Goal: Task Accomplishment & Management: Use online tool/utility

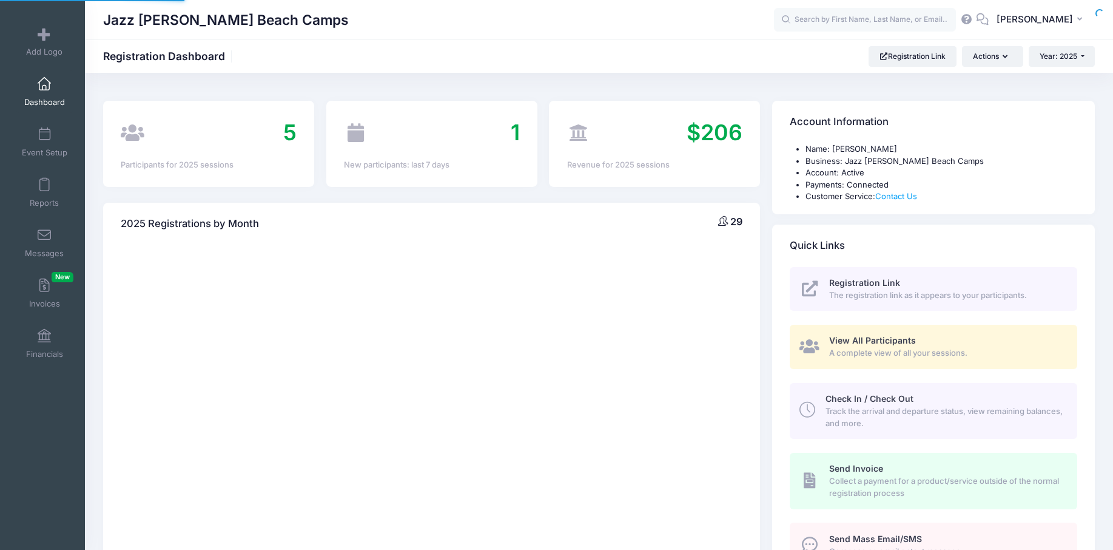
select select
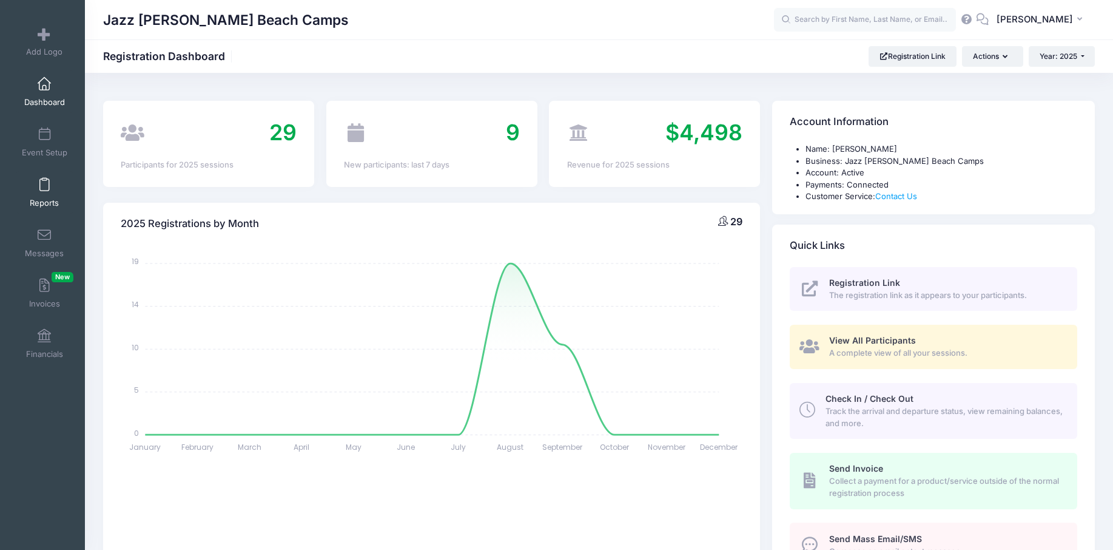
click at [44, 192] on link "Reports" at bounding box center [45, 192] width 58 height 42
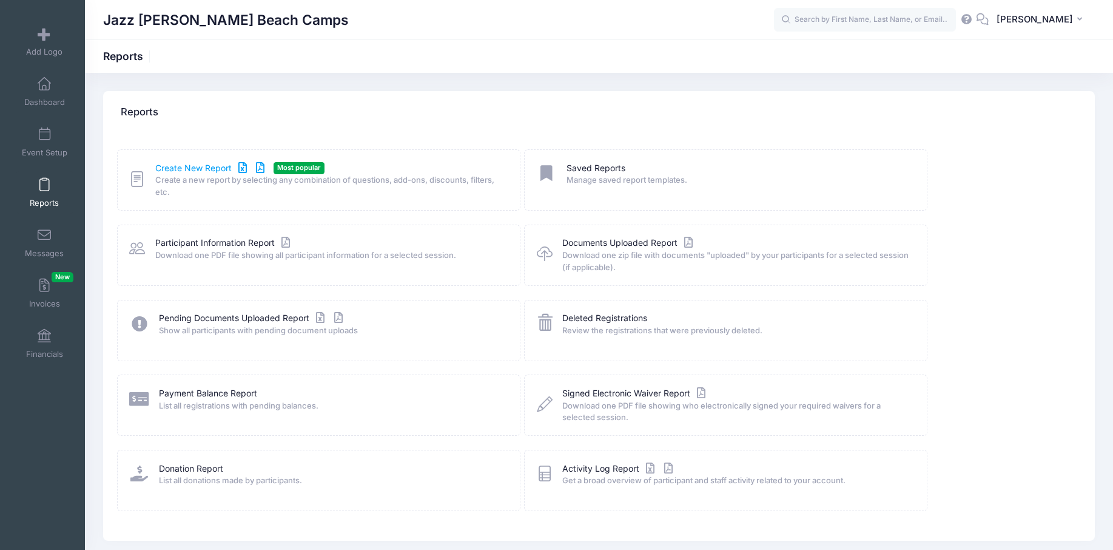
click at [218, 162] on link "Create New Report" at bounding box center [211, 168] width 113 height 13
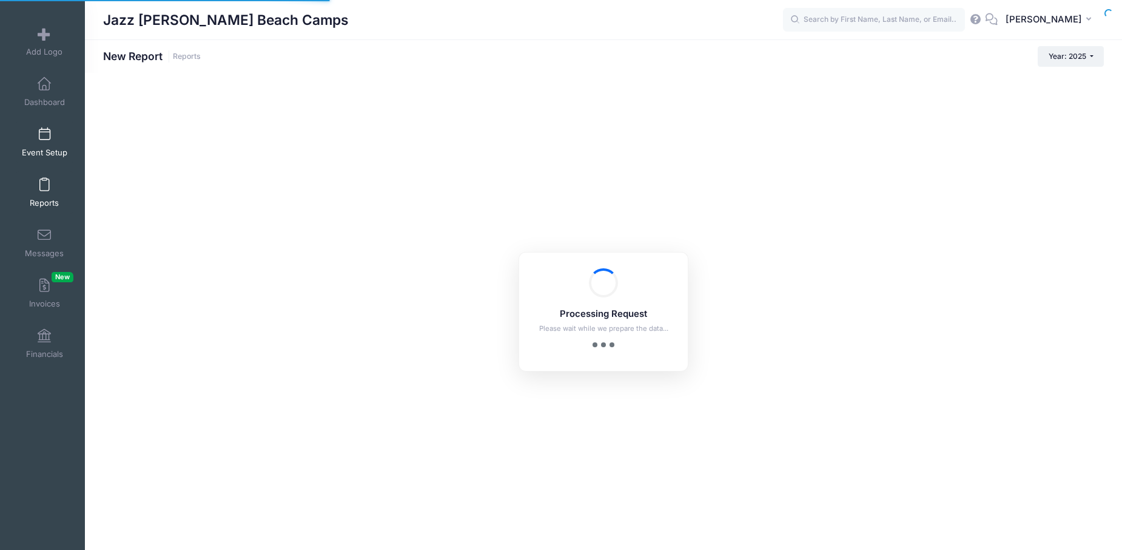
click at [44, 139] on span at bounding box center [44, 134] width 0 height 13
checkbox input "true"
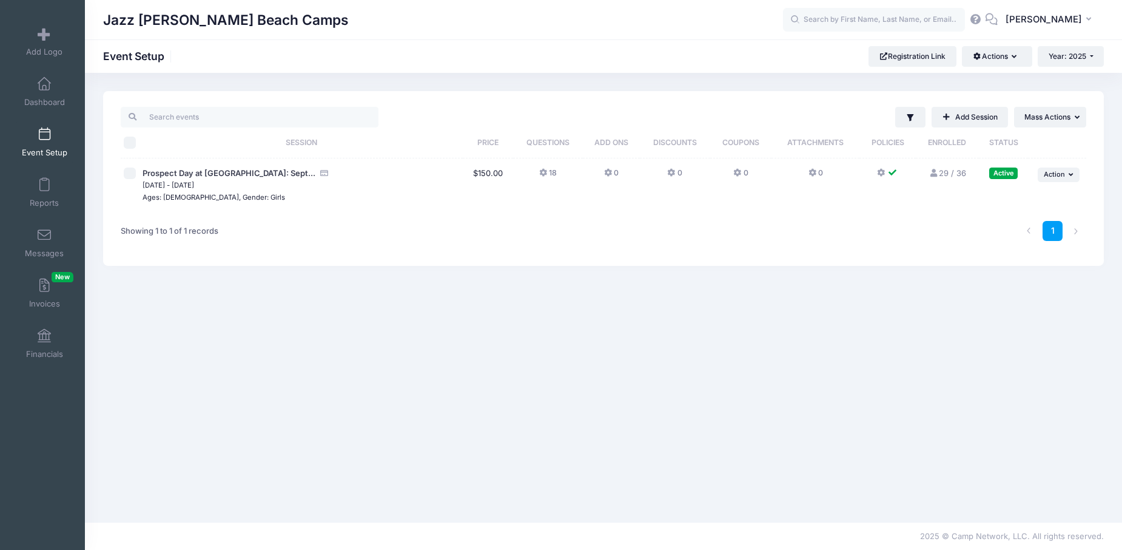
click at [946, 170] on link "29 / 36 Full" at bounding box center [947, 173] width 37 height 10
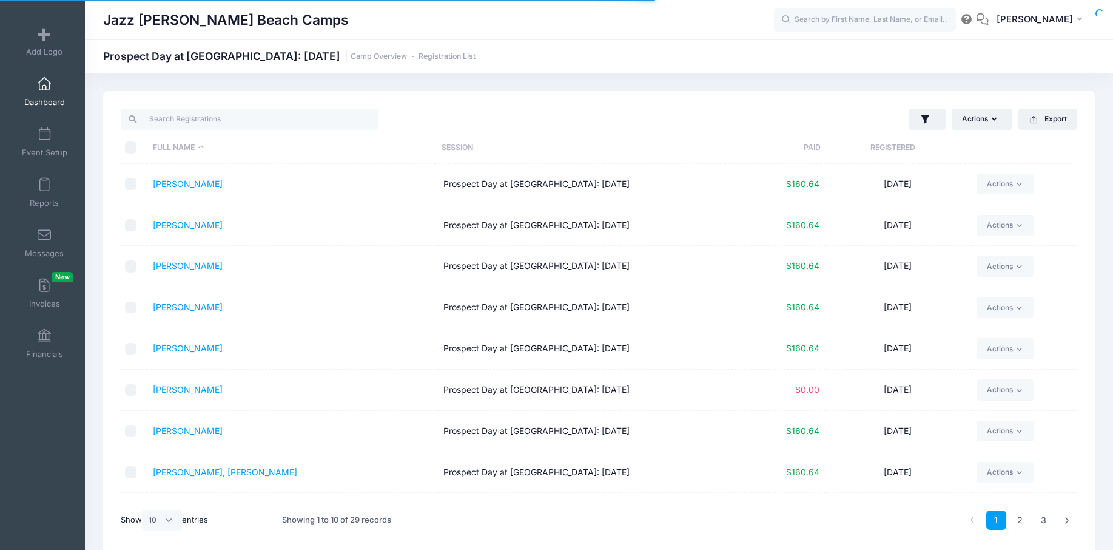
select select "10"
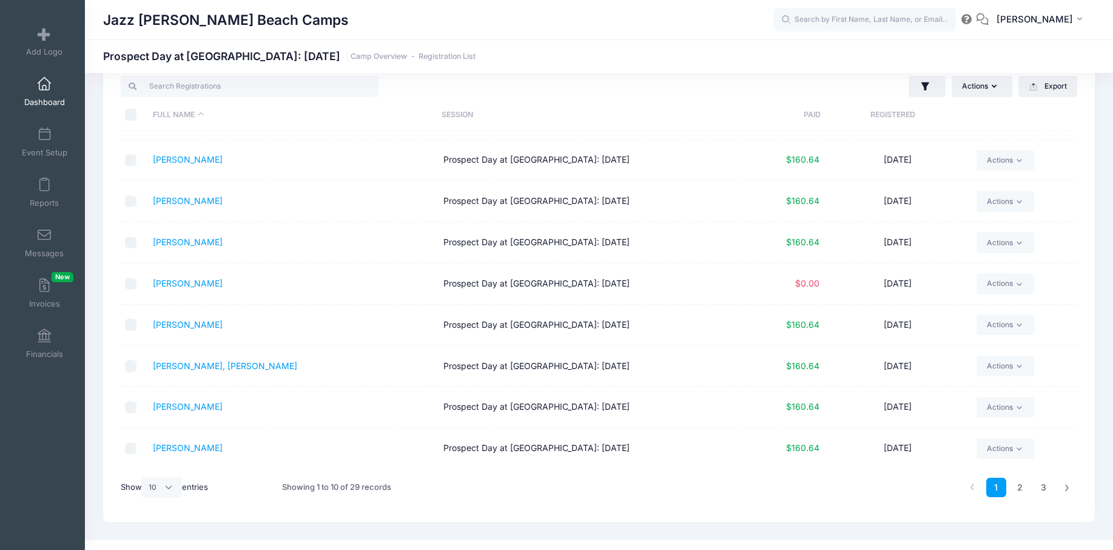
scroll to position [51, 0]
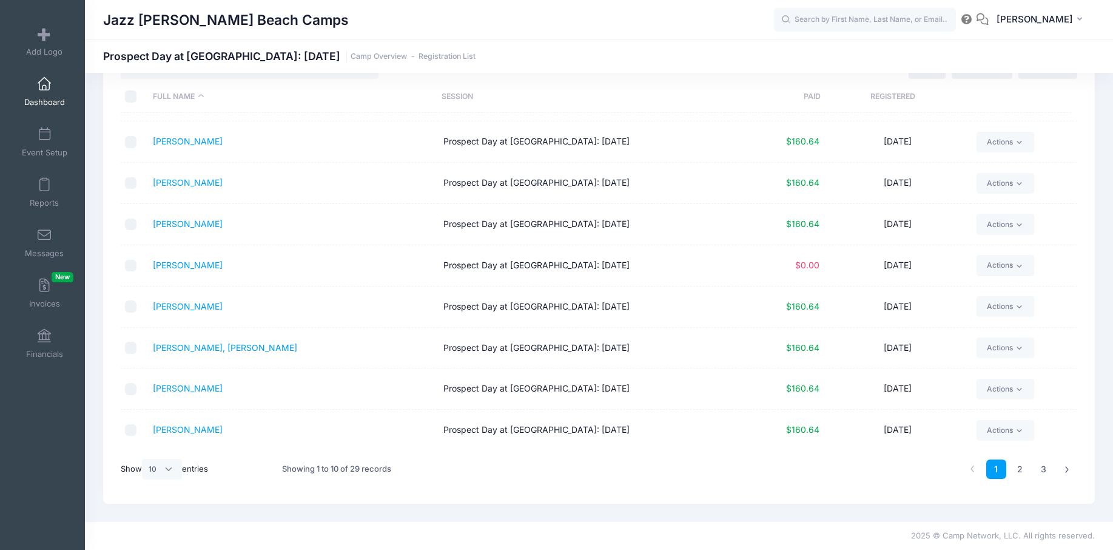
click at [183, 465] on label "Show All 10 25 50 entries" at bounding box center [164, 469] width 87 height 21
click at [182, 465] on select "All 10 25 50" at bounding box center [162, 469] width 40 height 21
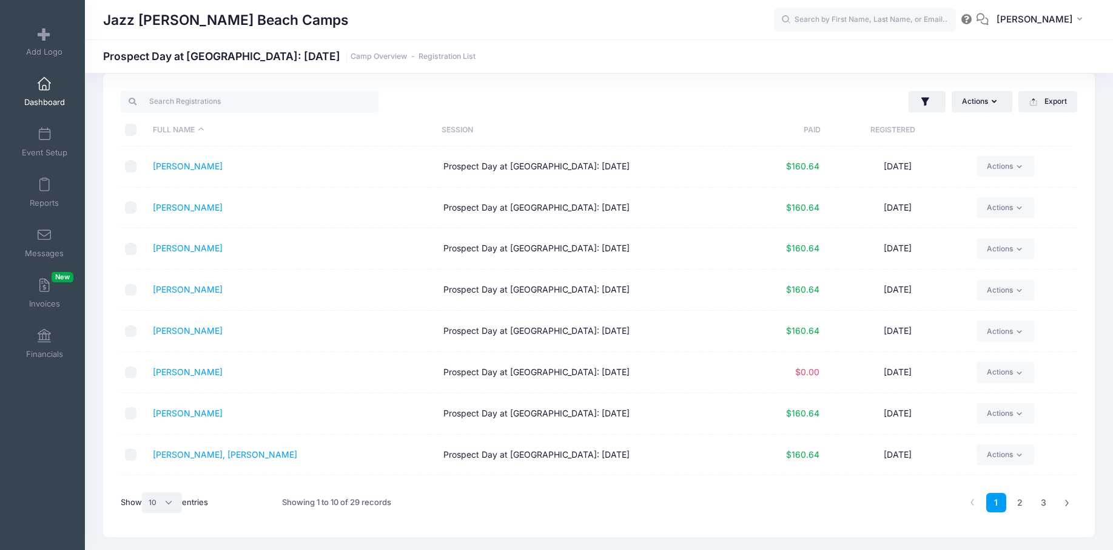
scroll to position [0, 0]
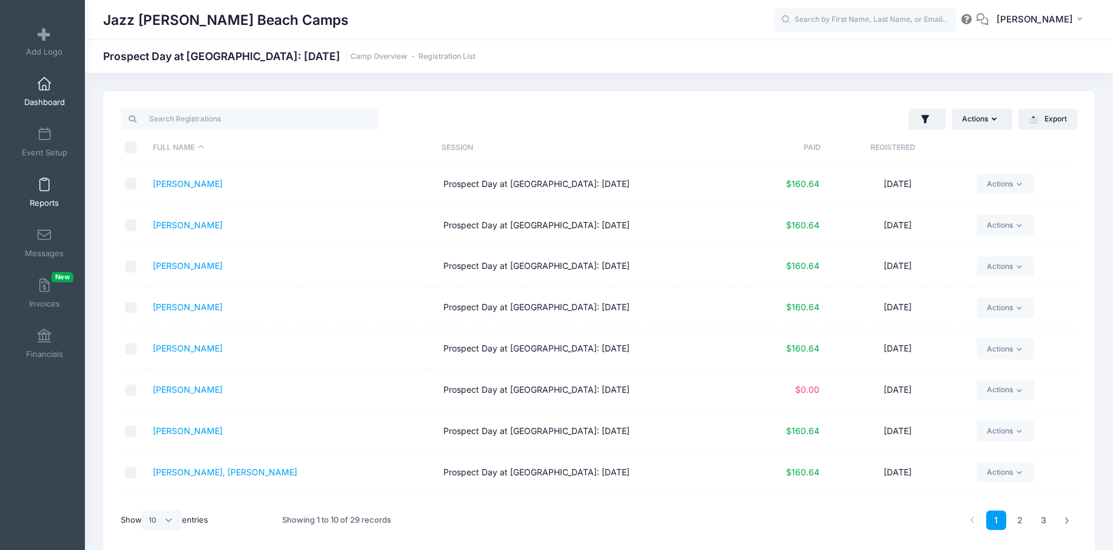
click at [55, 196] on link "Reports" at bounding box center [45, 192] width 58 height 42
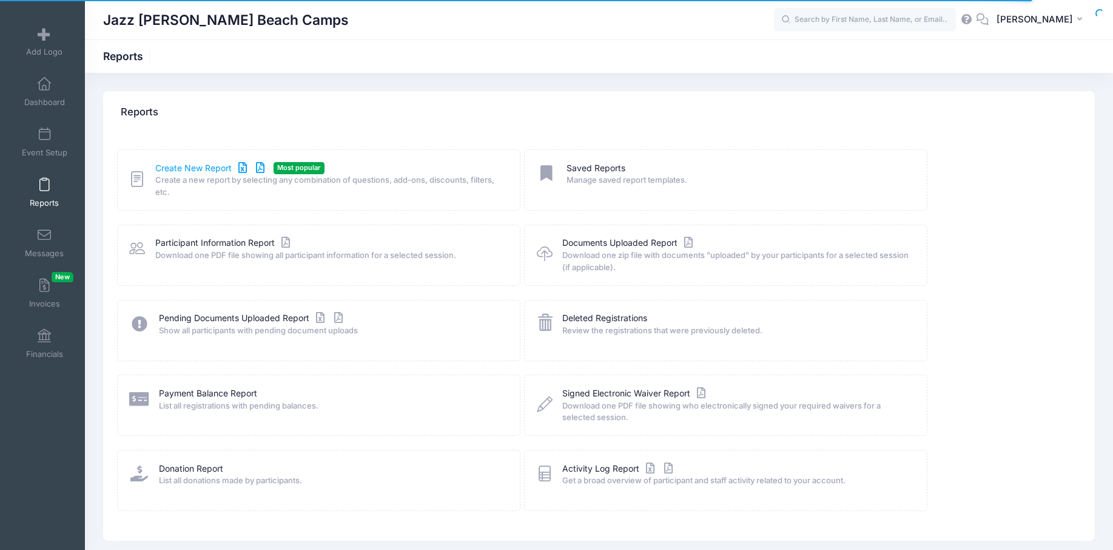
click at [178, 163] on link "Create New Report" at bounding box center [211, 168] width 113 height 13
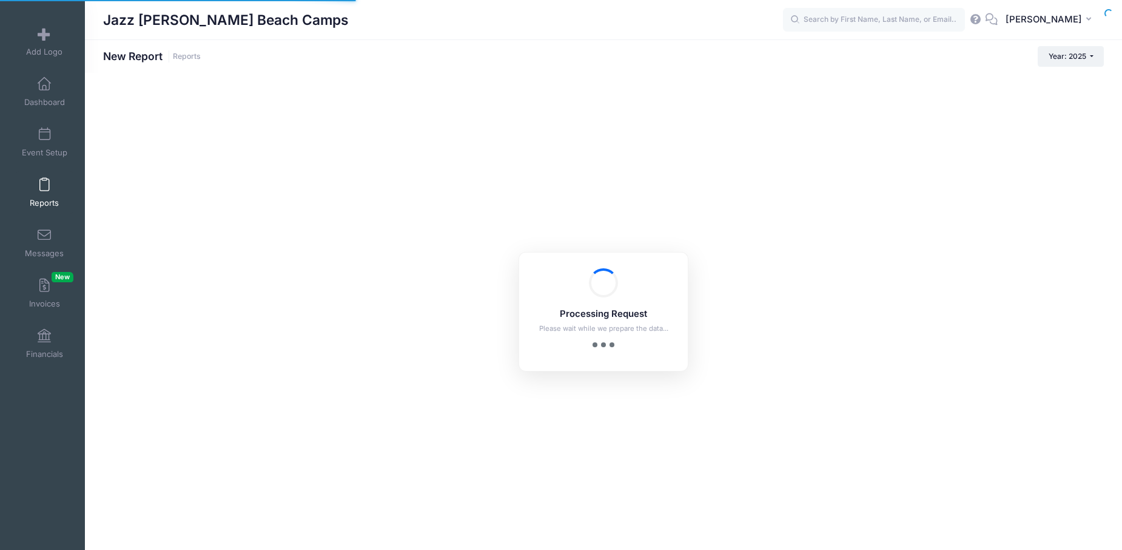
checkbox input "true"
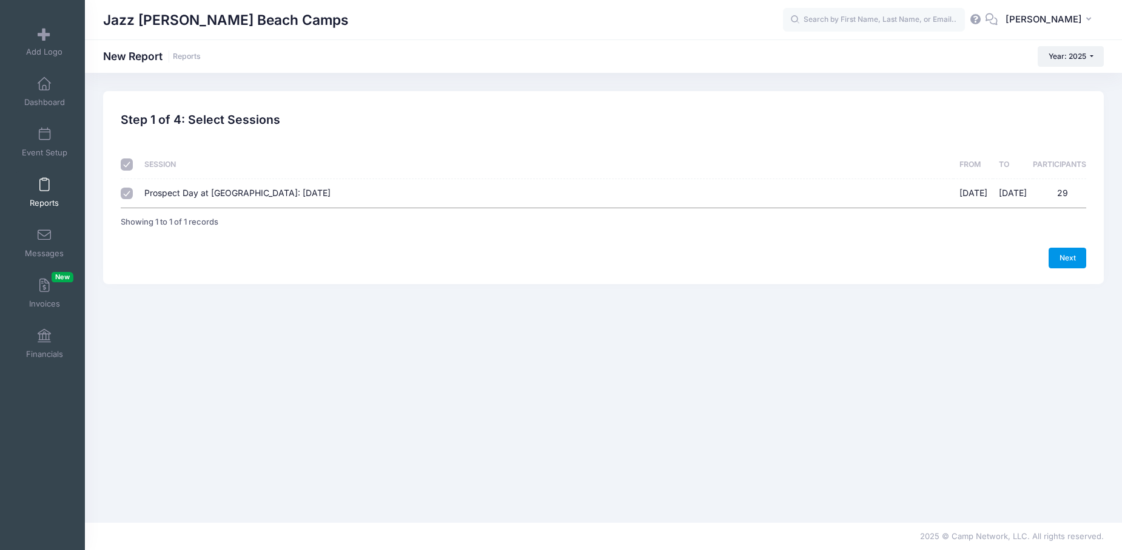
click at [1072, 260] on link "Next" at bounding box center [1068, 257] width 38 height 21
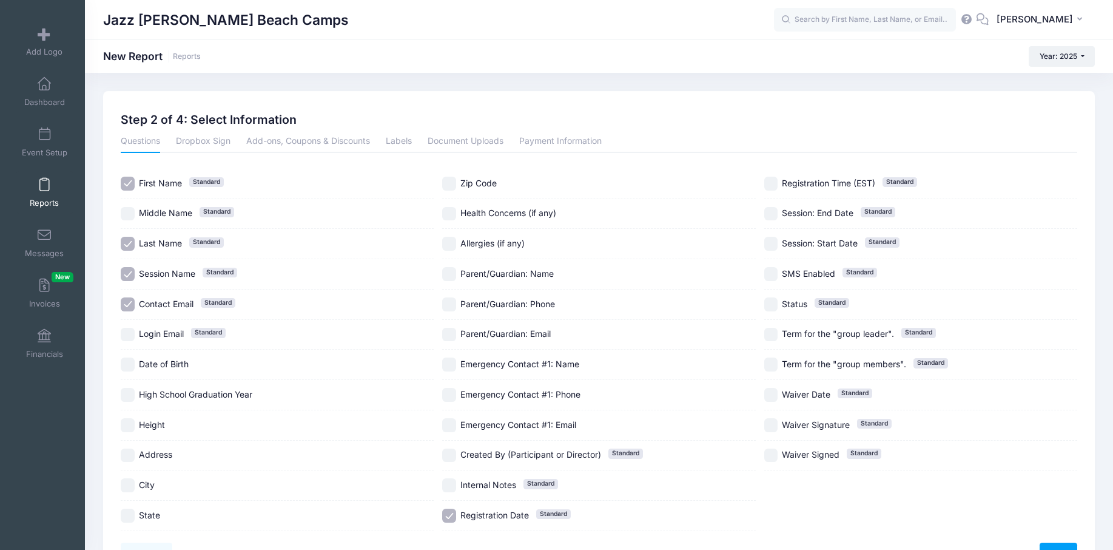
click at [126, 272] on input "Session Name Standard" at bounding box center [128, 274] width 14 height 14
checkbox input "false"
click at [129, 298] on input "Contact Email Standard" at bounding box center [128, 304] width 14 height 14
checkbox input "false"
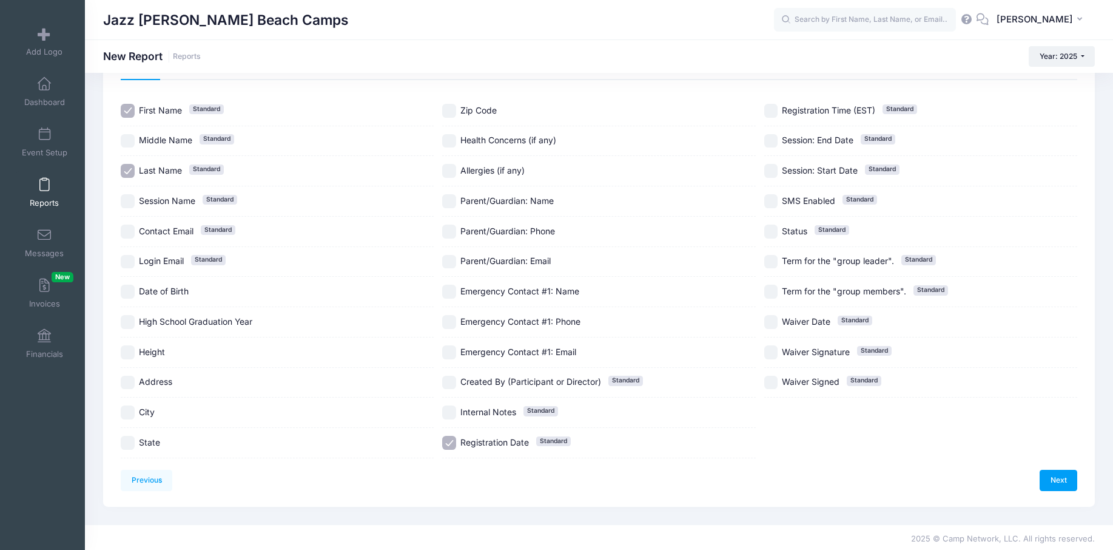
scroll to position [75, 0]
click at [129, 320] on input "High School Graduation Year" at bounding box center [128, 319] width 14 height 14
checkbox input "true"
click at [125, 353] on input "Height" at bounding box center [128, 350] width 14 height 14
checkbox input "true"
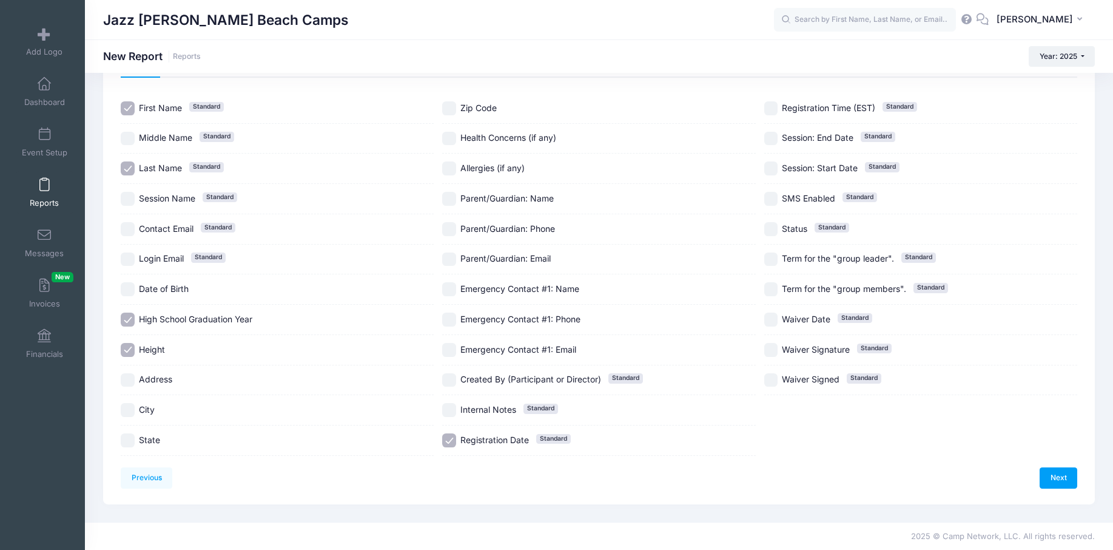
click at [124, 406] on input "City" at bounding box center [128, 410] width 14 height 14
checkbox input "true"
click at [126, 443] on input "State" at bounding box center [128, 440] width 14 height 14
checkbox input "true"
click at [443, 443] on input "Registration Date Standard" at bounding box center [449, 440] width 14 height 14
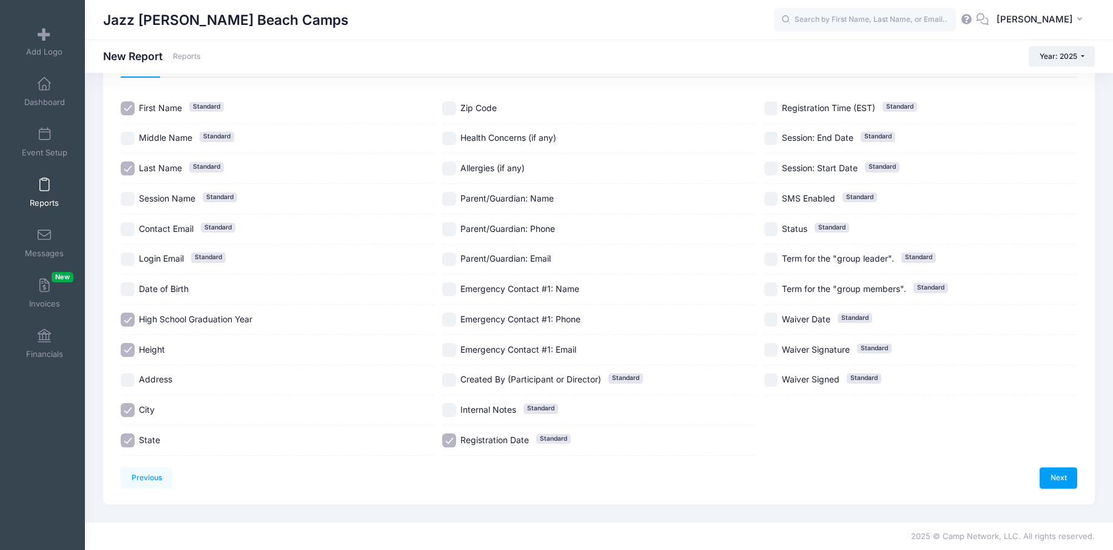
checkbox input "false"
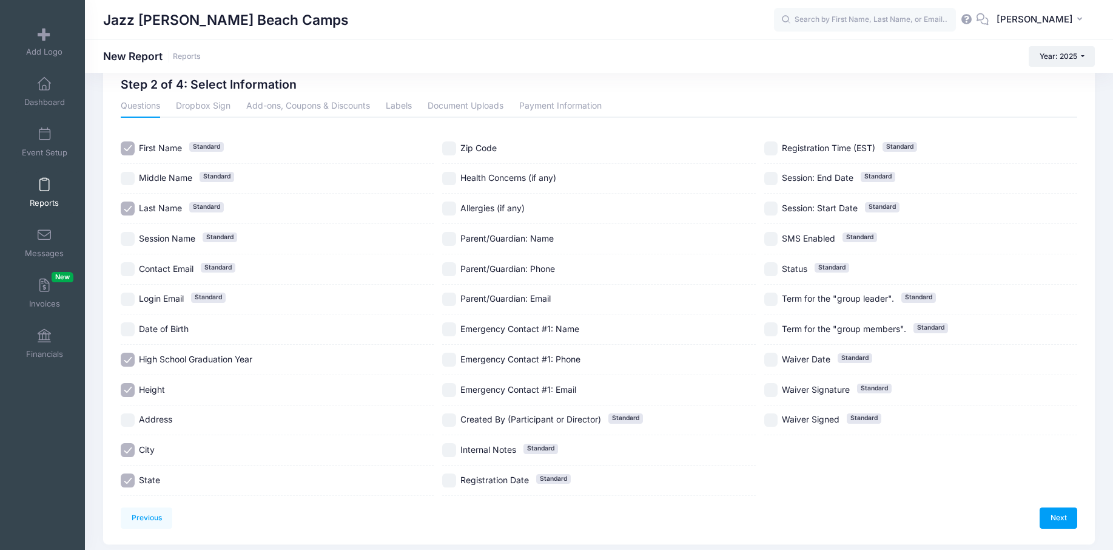
scroll to position [15, 0]
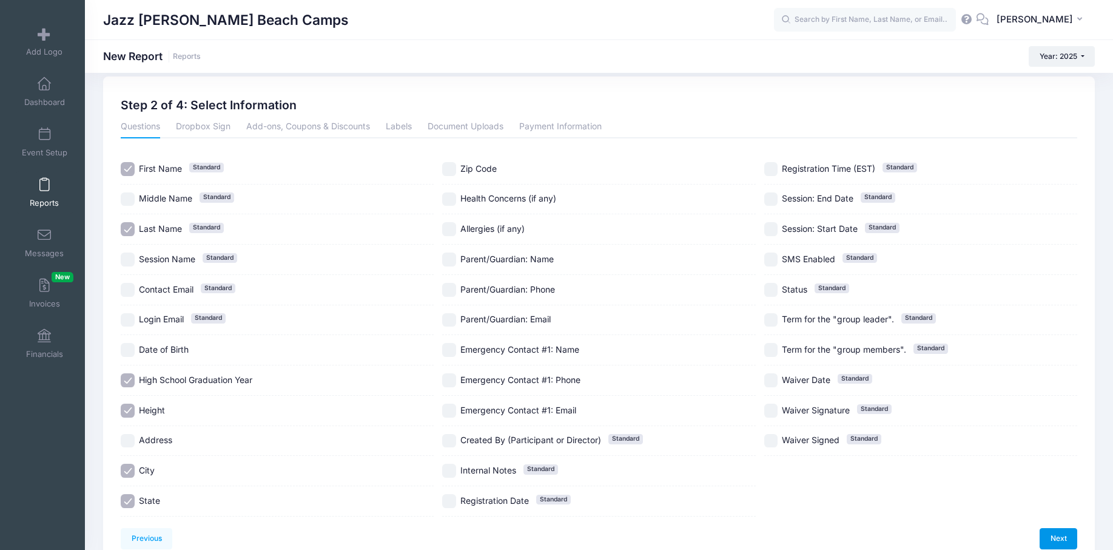
click at [1044, 531] on link "Next" at bounding box center [1059, 538] width 38 height 21
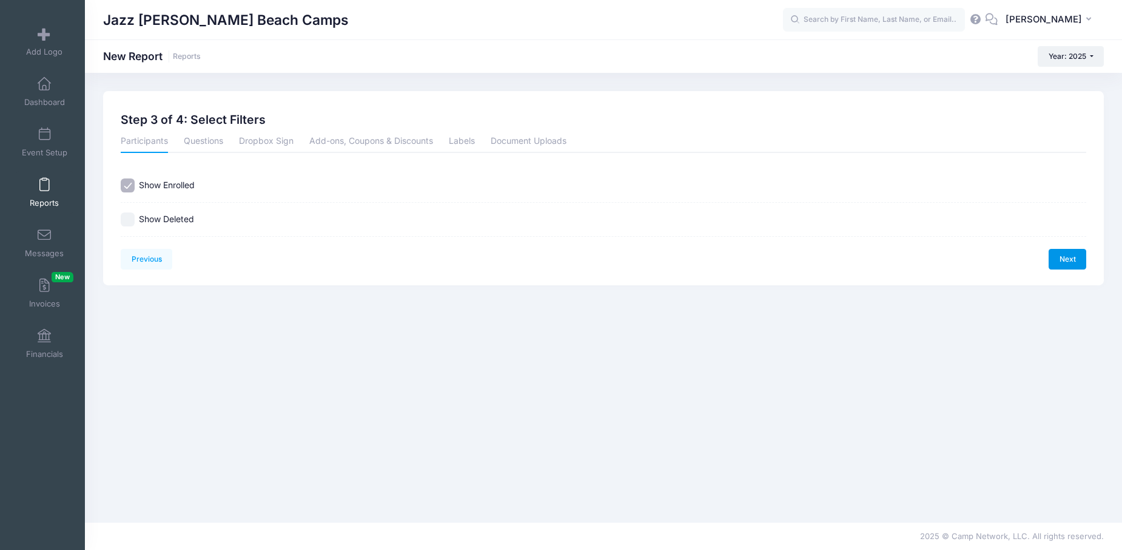
click at [1059, 258] on link "Next" at bounding box center [1068, 259] width 38 height 21
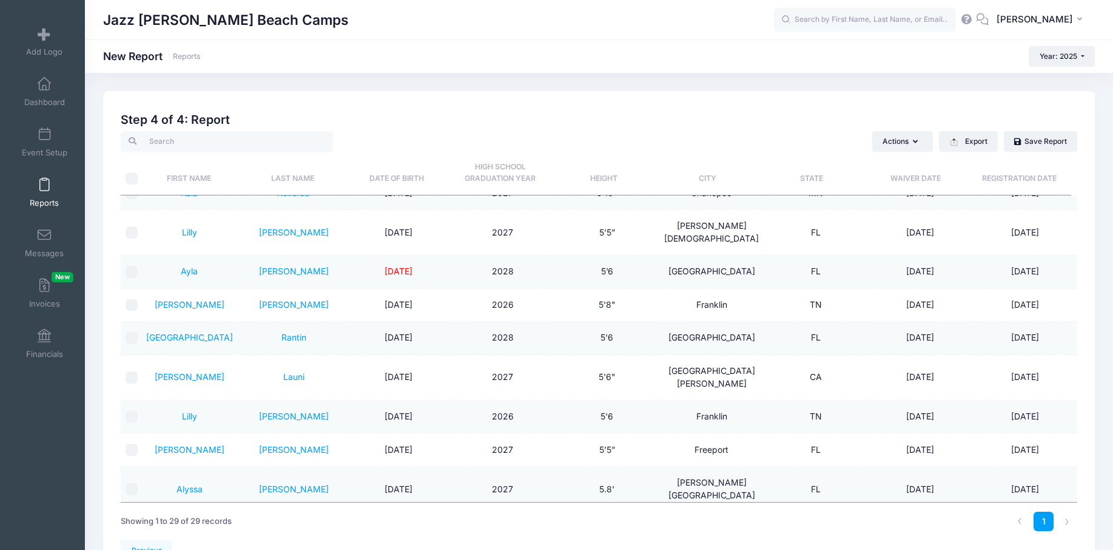
scroll to position [303, 0]
